Goal: Task Accomplishment & Management: Manage account settings

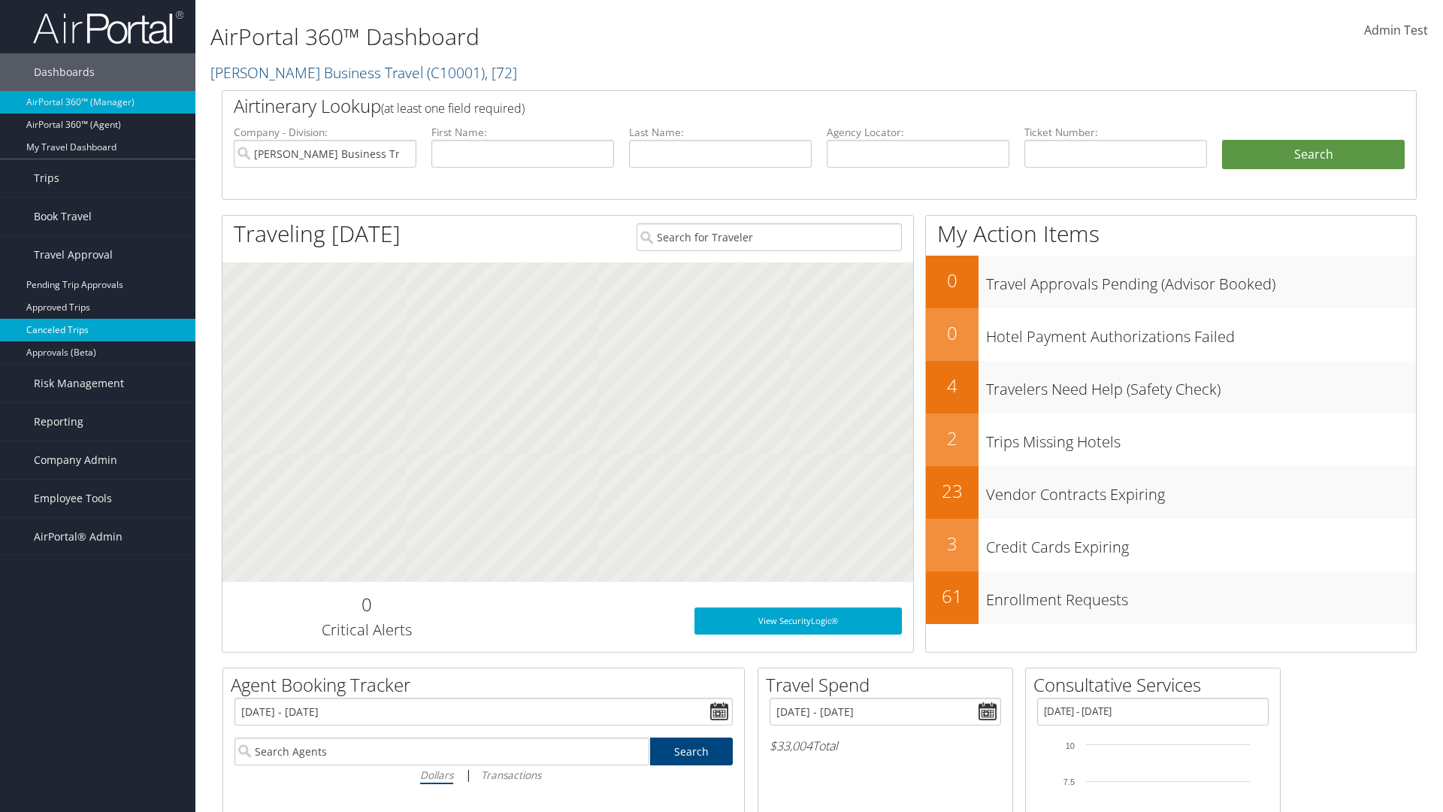
click at [98, 330] on link "Canceled Trips" at bounding box center [97, 330] width 195 height 23
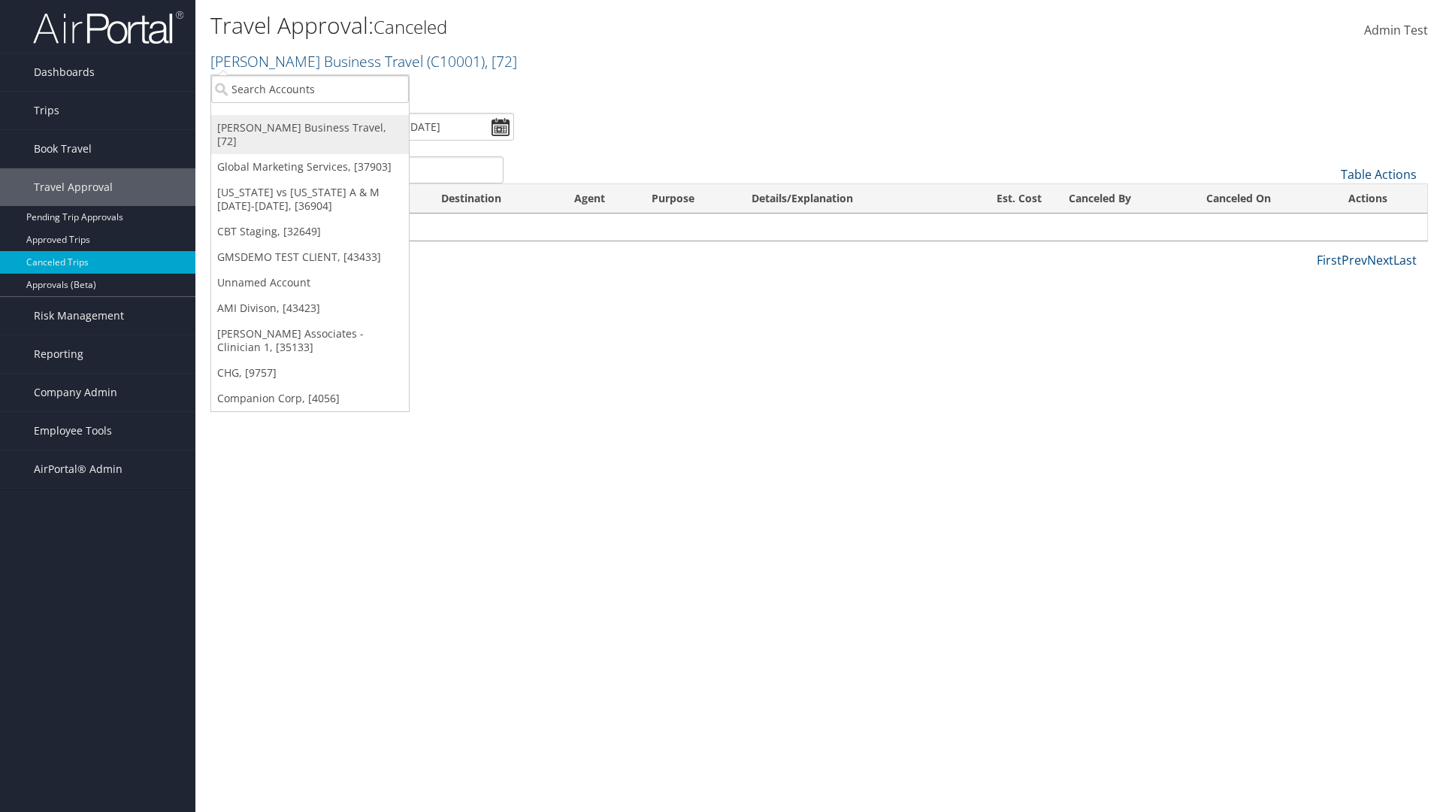
click at [310, 128] on link "[PERSON_NAME] Business Travel, [72]" at bounding box center [310, 134] width 198 height 39
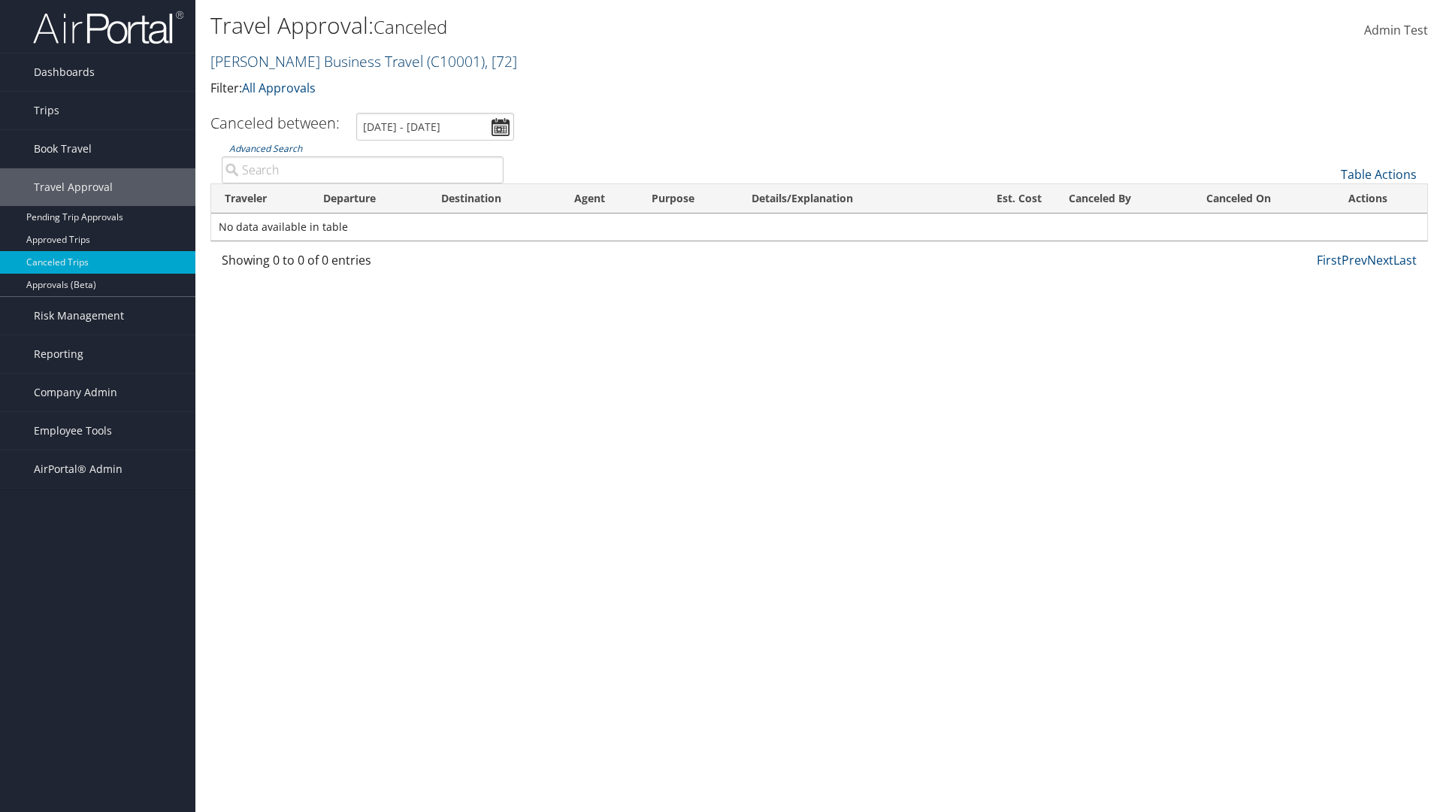
click at [310, 61] on link "Christopherson Business Travel ( C10001 ) , [ 72 ]" at bounding box center [363, 61] width 307 height 20
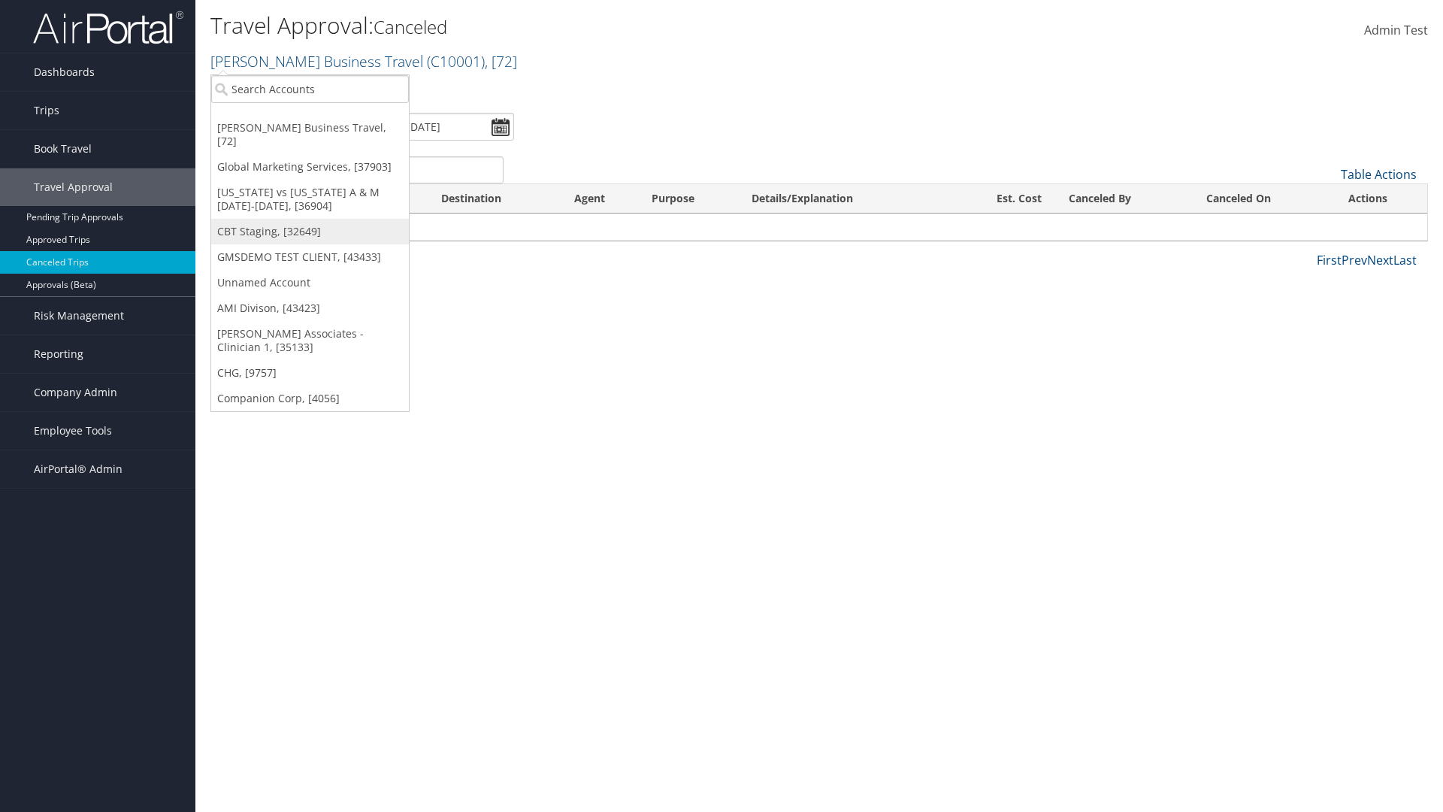
click at [310, 219] on link "CBT Staging, [32649]" at bounding box center [310, 232] width 198 height 26
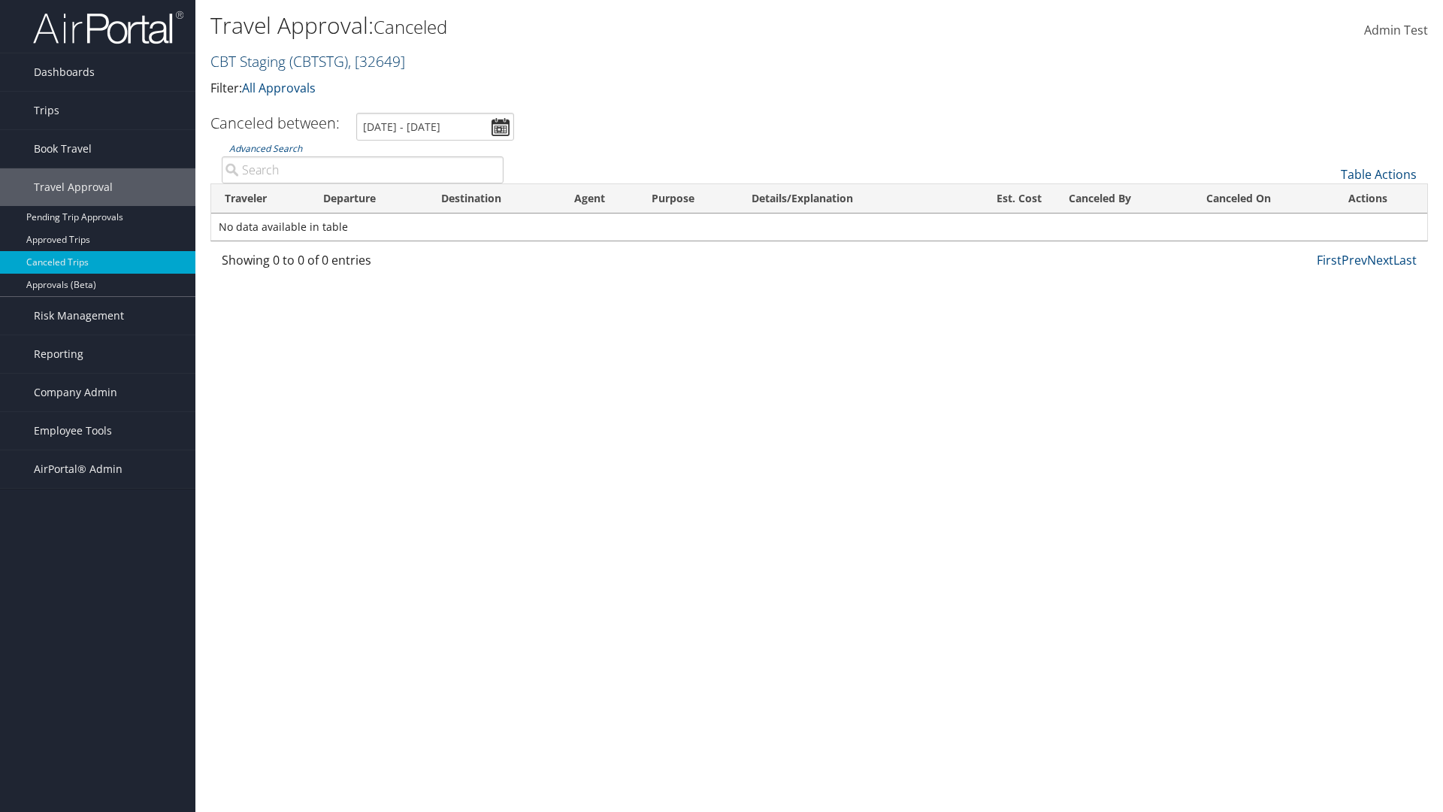
click at [248, 61] on link "CBT Staging ( CBTSTG ) , [ 32649 ]" at bounding box center [307, 61] width 195 height 20
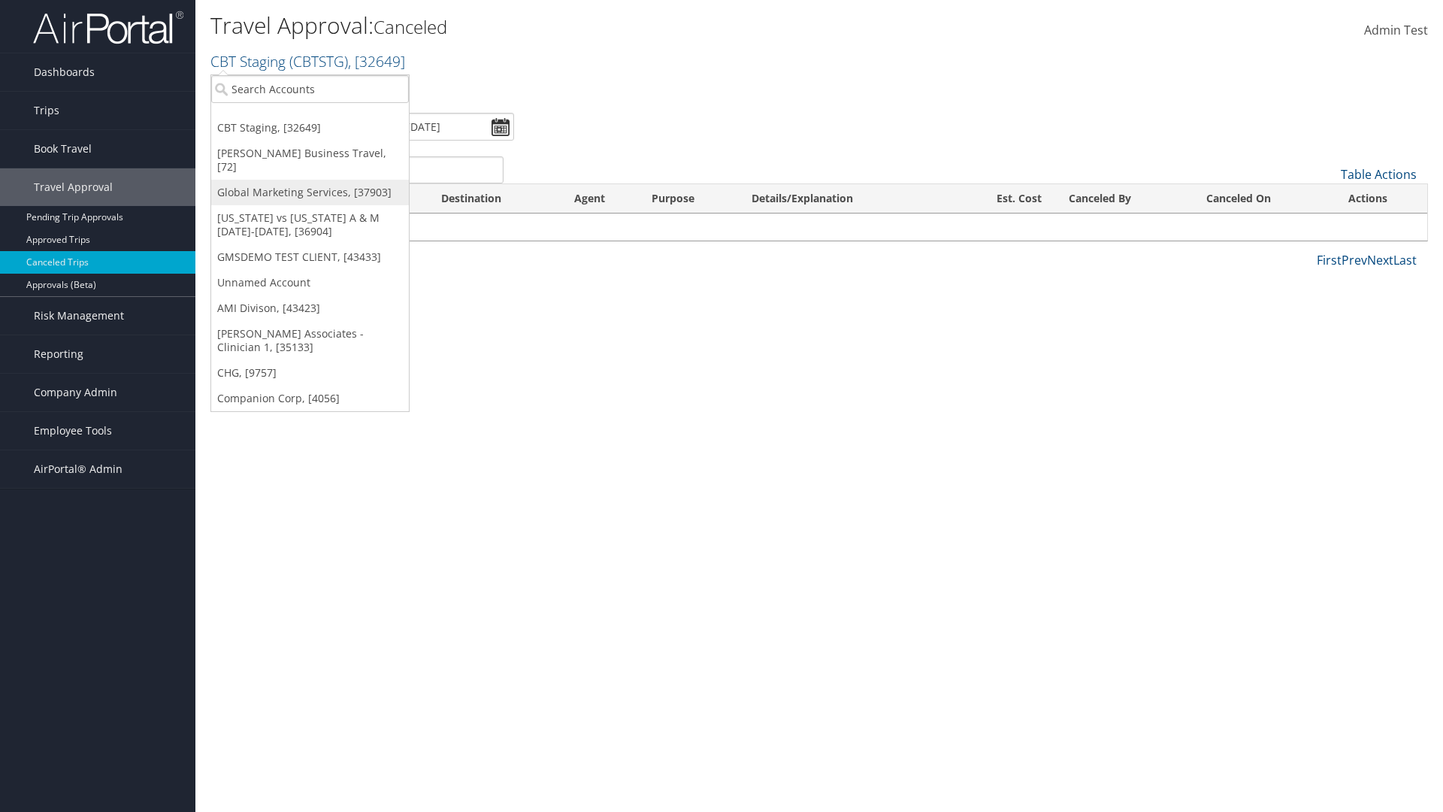
click at [310, 180] on link "Global Marketing Services, [37903]" at bounding box center [310, 193] width 198 height 26
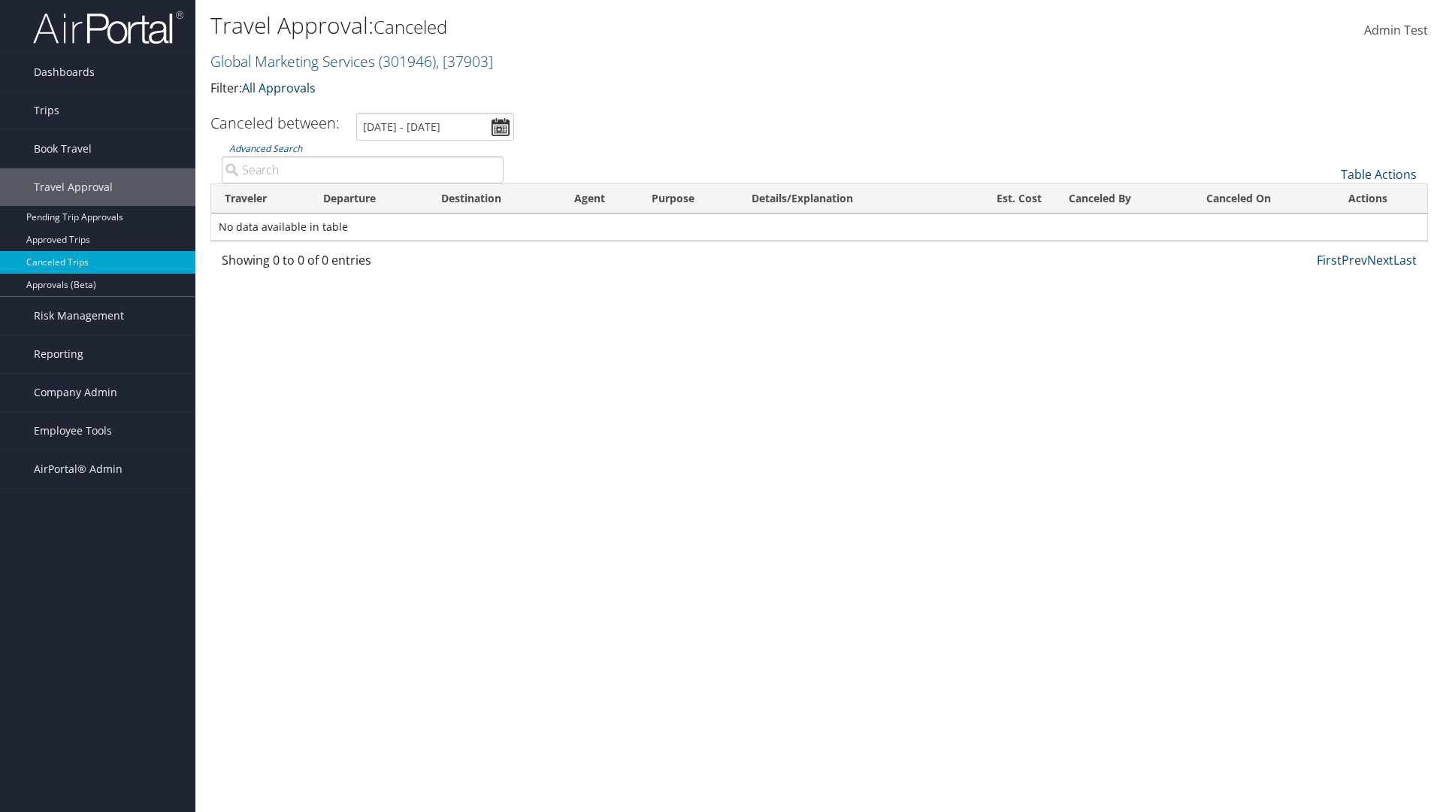
click at [282, 87] on link "All Approvals" at bounding box center [279, 88] width 74 height 17
click at [344, 111] on link "My Approvals" at bounding box center [345, 111] width 198 height 26
click at [260, 198] on th "Traveler" at bounding box center [260, 198] width 98 height 29
click at [494, 198] on th "Destination" at bounding box center [494, 198] width 133 height 29
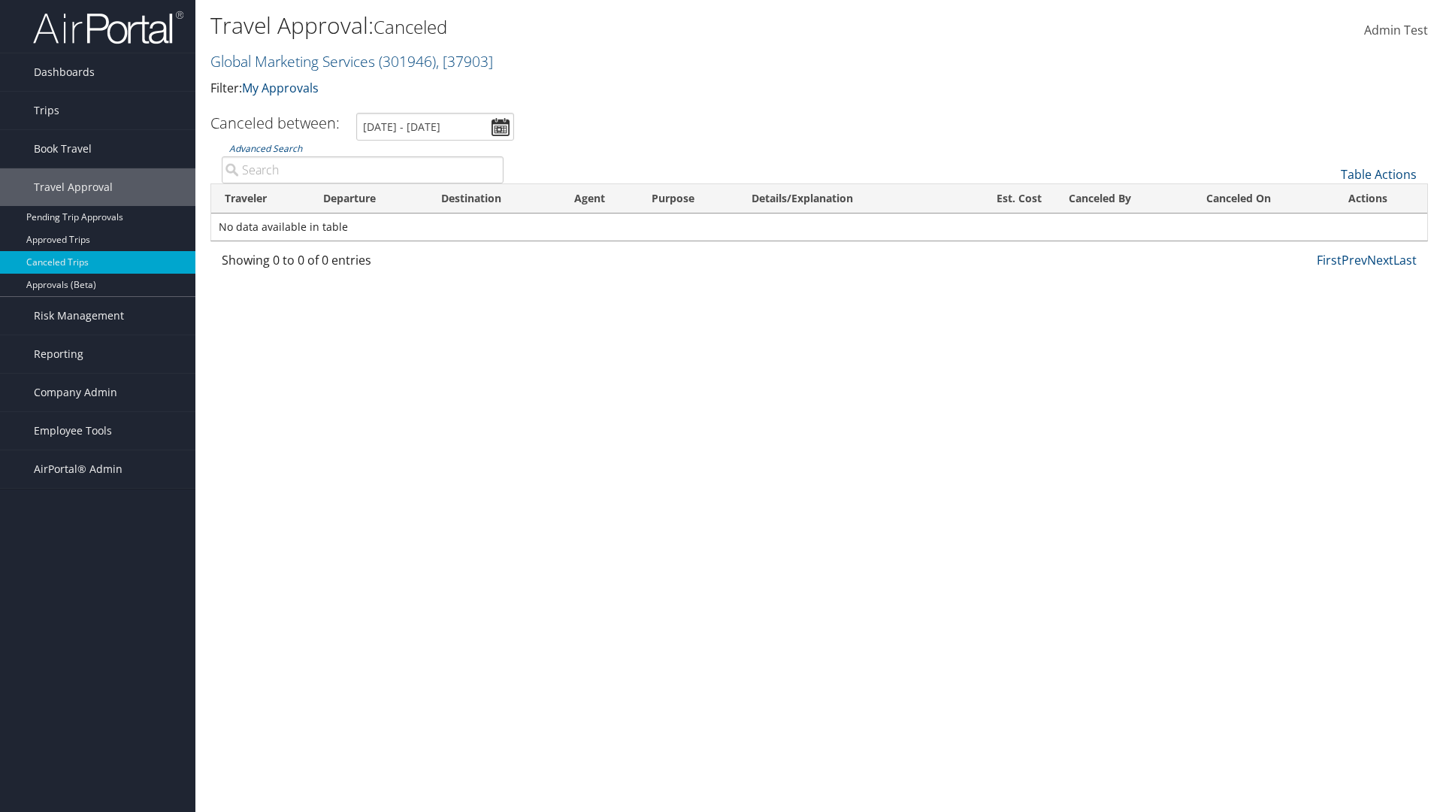
click at [494, 198] on th "Destination" at bounding box center [494, 198] width 133 height 29
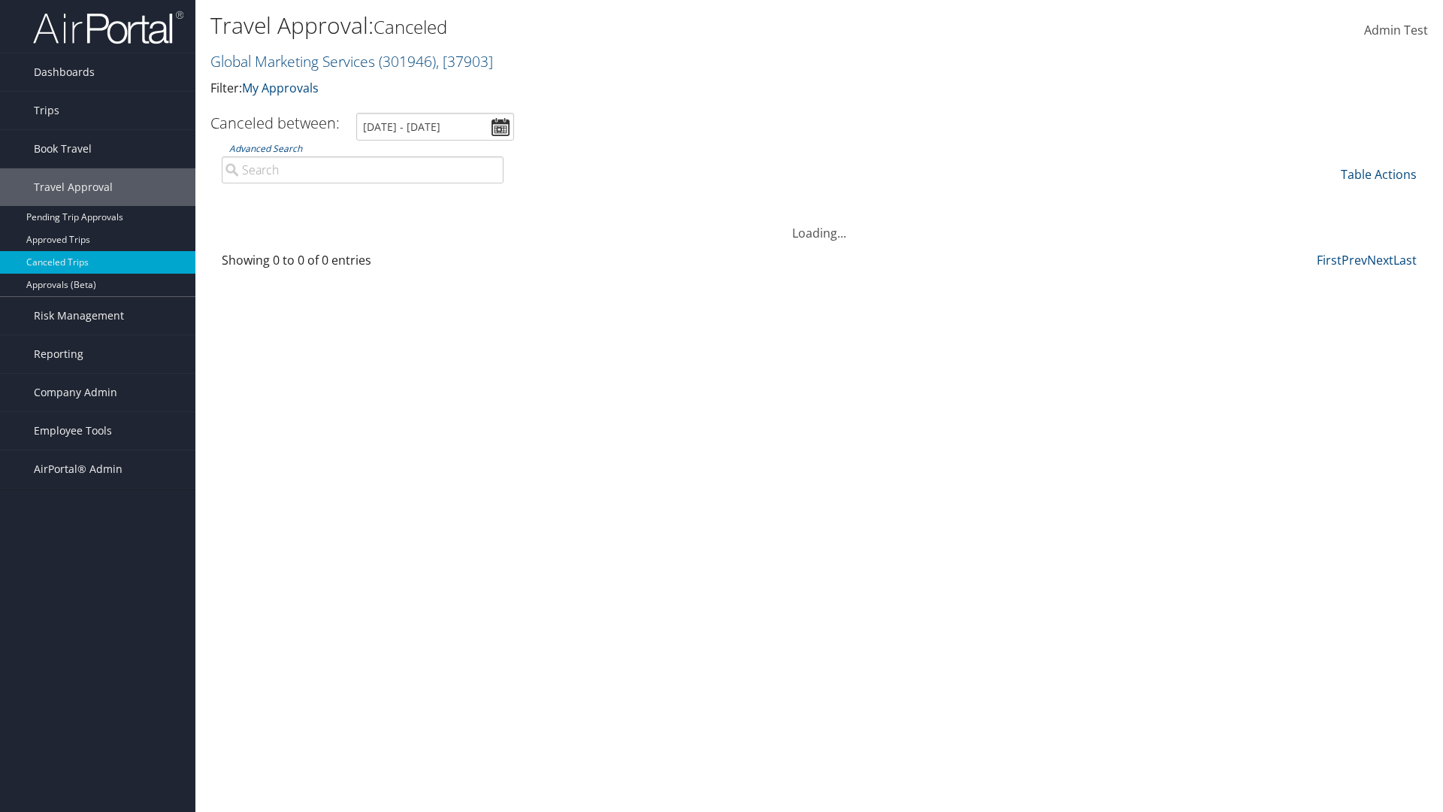
click at [368, 198] on th "Departure" at bounding box center [369, 198] width 119 height 29
click at [1003, 198] on th "Est. Cost" at bounding box center [1004, 198] width 104 height 29
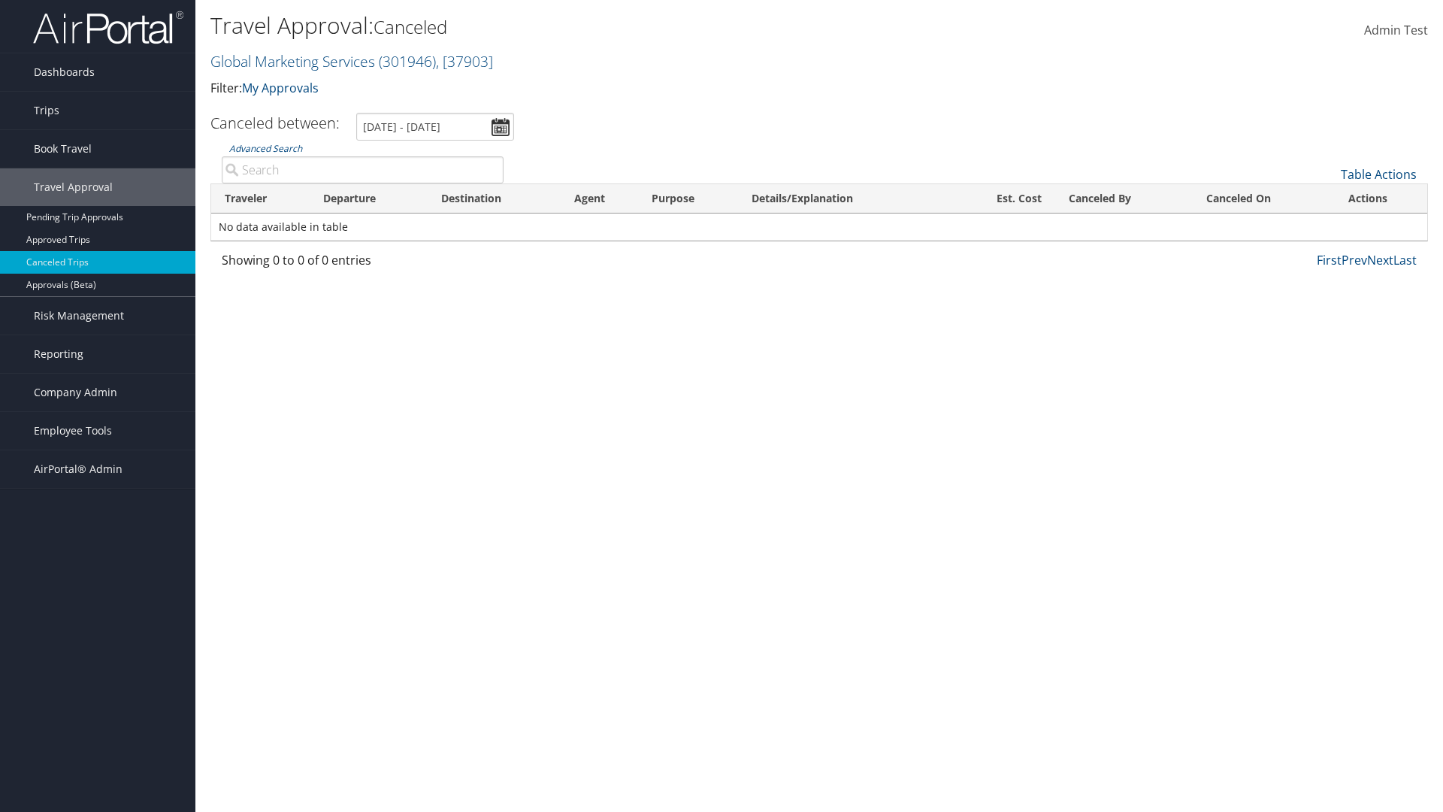
click at [1124, 198] on th "Canceled By" at bounding box center [1124, 198] width 138 height 29
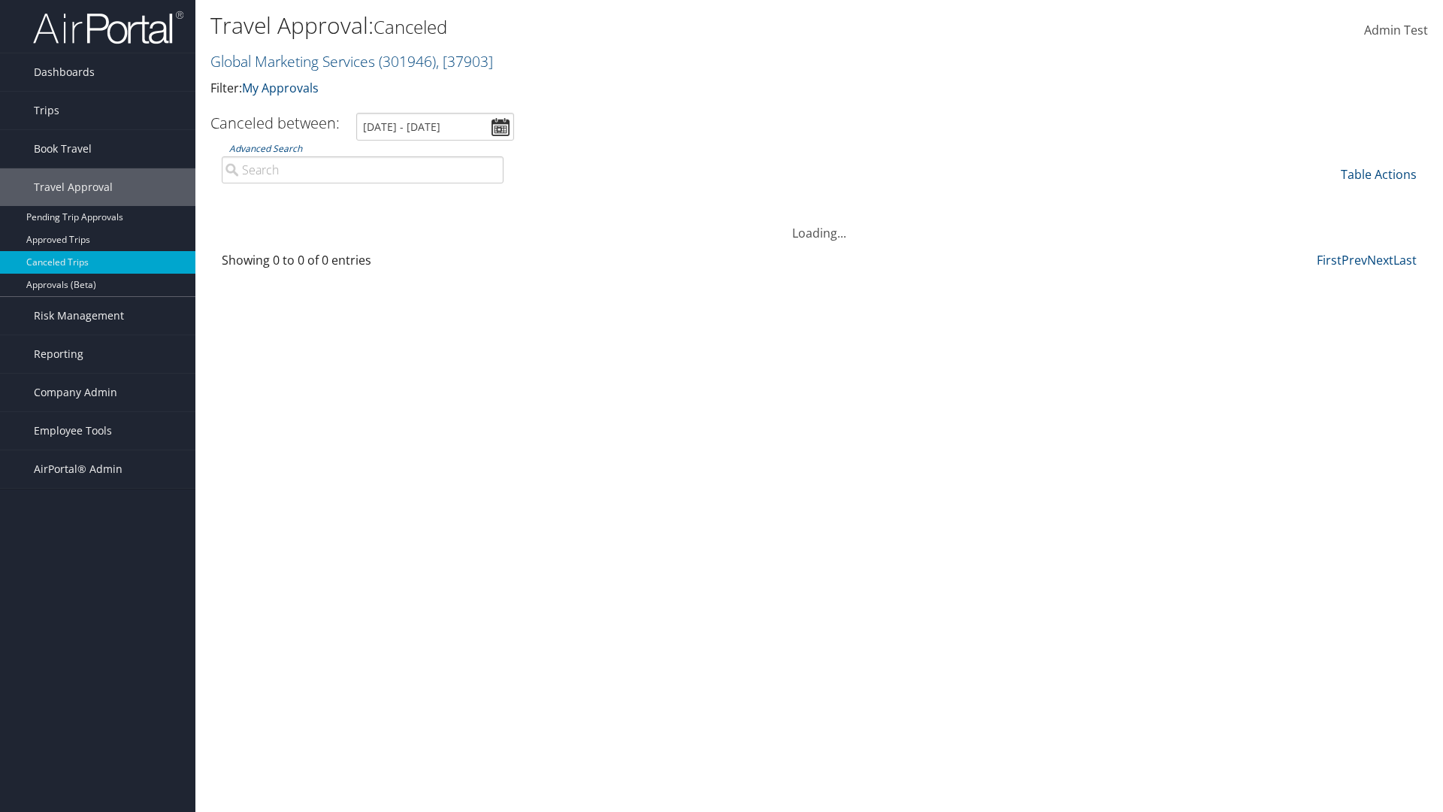
click at [1264, 198] on th "Canceled On" at bounding box center [1263, 198] width 141 height 29
click at [1379, 174] on link "Table Actions" at bounding box center [1379, 174] width 76 height 17
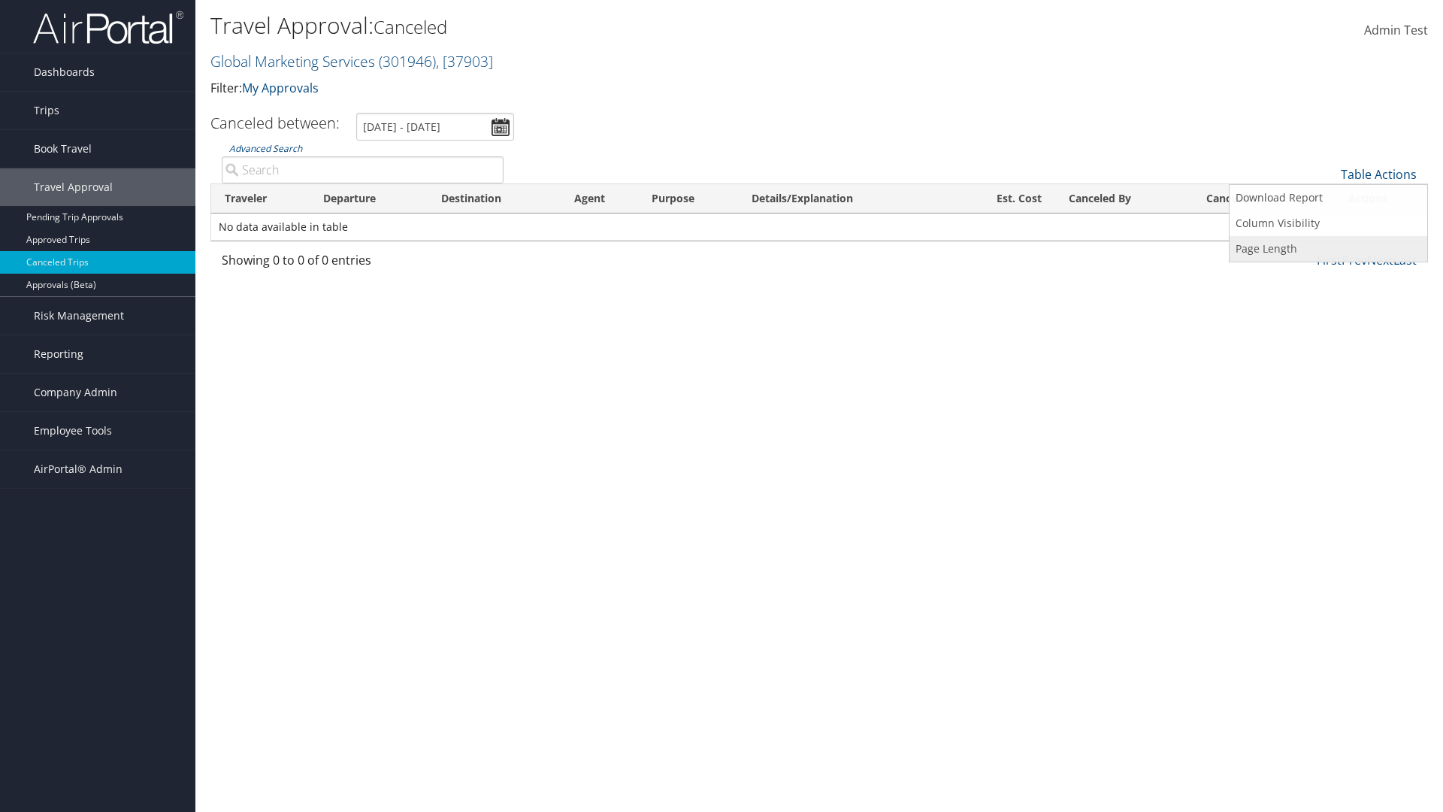
click at [1328, 249] on link "Page Length" at bounding box center [1329, 249] width 198 height 26
click at [1328, 225] on link "25" at bounding box center [1329, 225] width 198 height 26
click at [1379, 174] on link "Table Actions" at bounding box center [1379, 174] width 76 height 17
click at [1328, 250] on link "50" at bounding box center [1329, 251] width 198 height 26
